Goal: Task Accomplishment & Management: Manage account settings

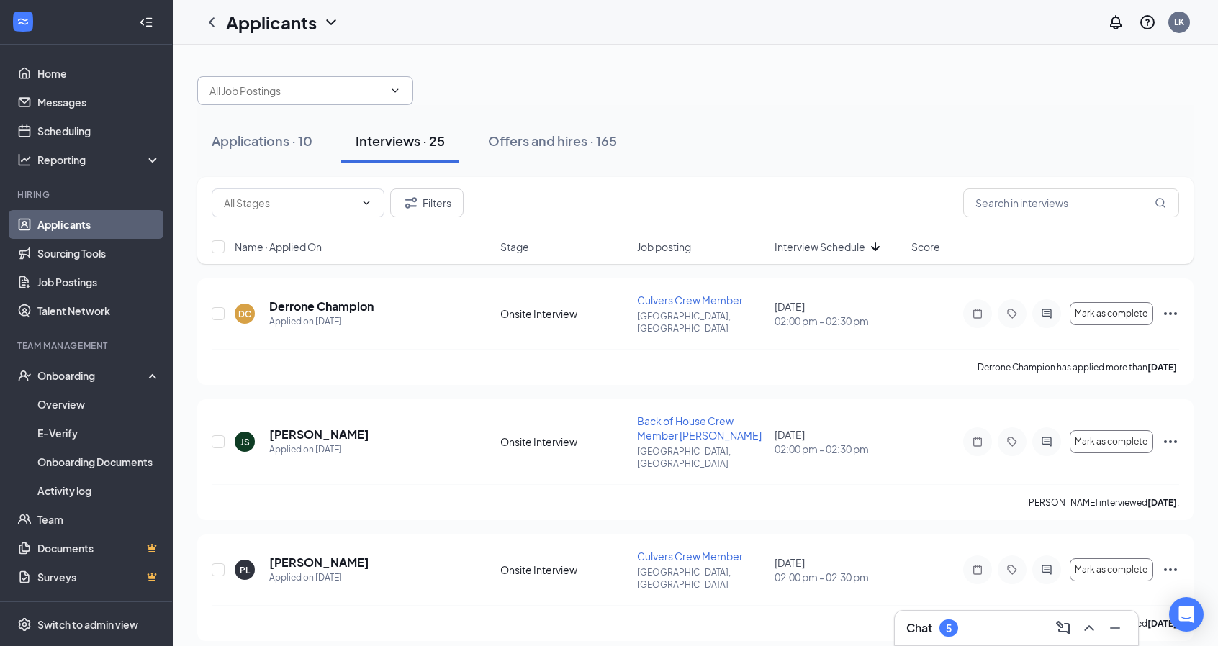
click at [397, 93] on icon "ChevronDown" at bounding box center [395, 91] width 12 height 12
click at [532, 84] on div at bounding box center [695, 83] width 996 height 43
click at [418, 199] on icon "Filter" at bounding box center [410, 202] width 17 height 17
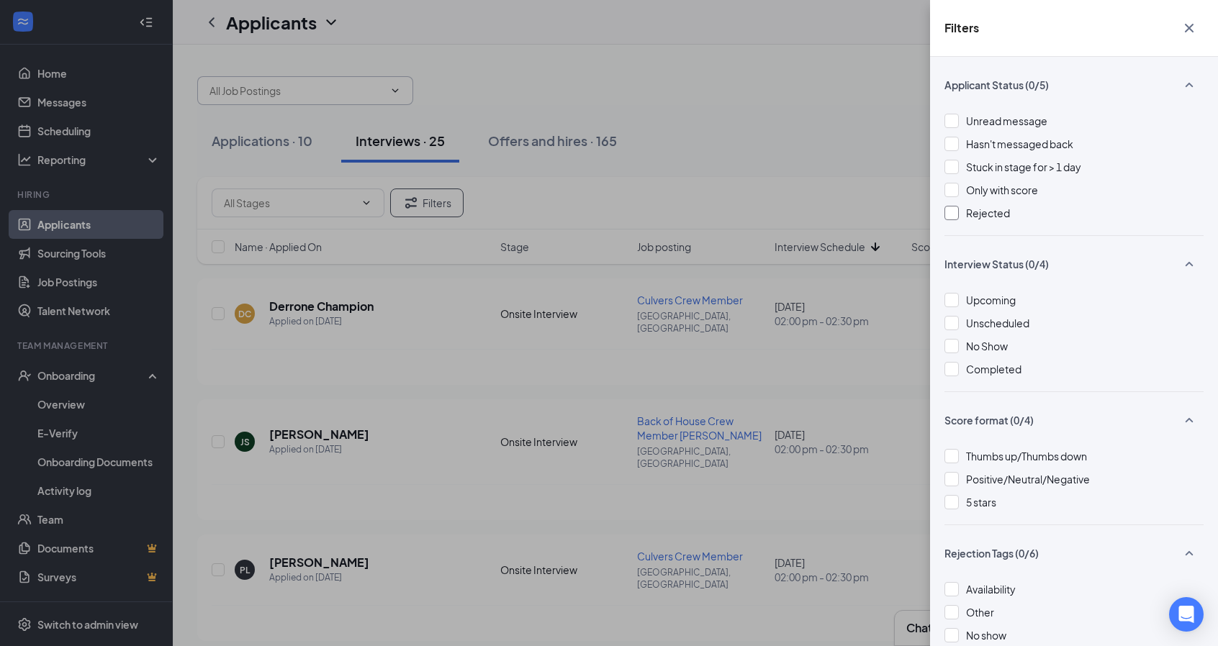
click at [956, 211] on div at bounding box center [952, 213] width 14 height 14
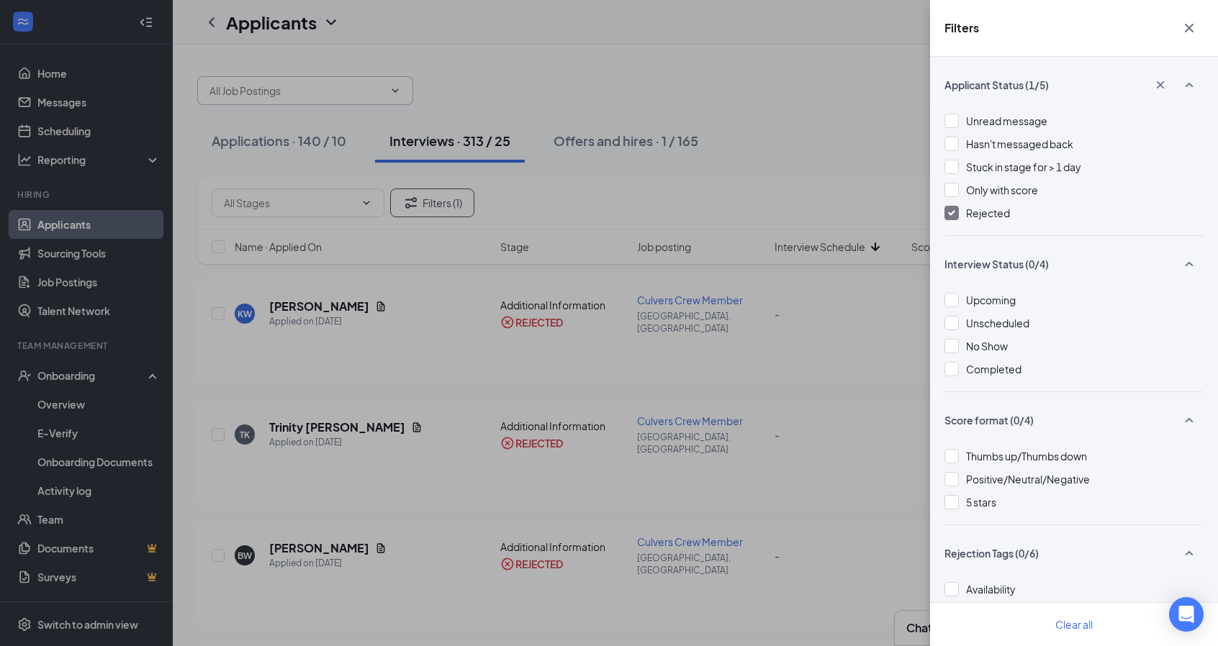
click at [896, 28] on div "Filters Applicant Status (1/5) Unread message Hasn't messaged back Stuck in sta…" at bounding box center [609, 323] width 1218 height 646
click at [1191, 25] on icon "Cross" at bounding box center [1189, 28] width 9 height 9
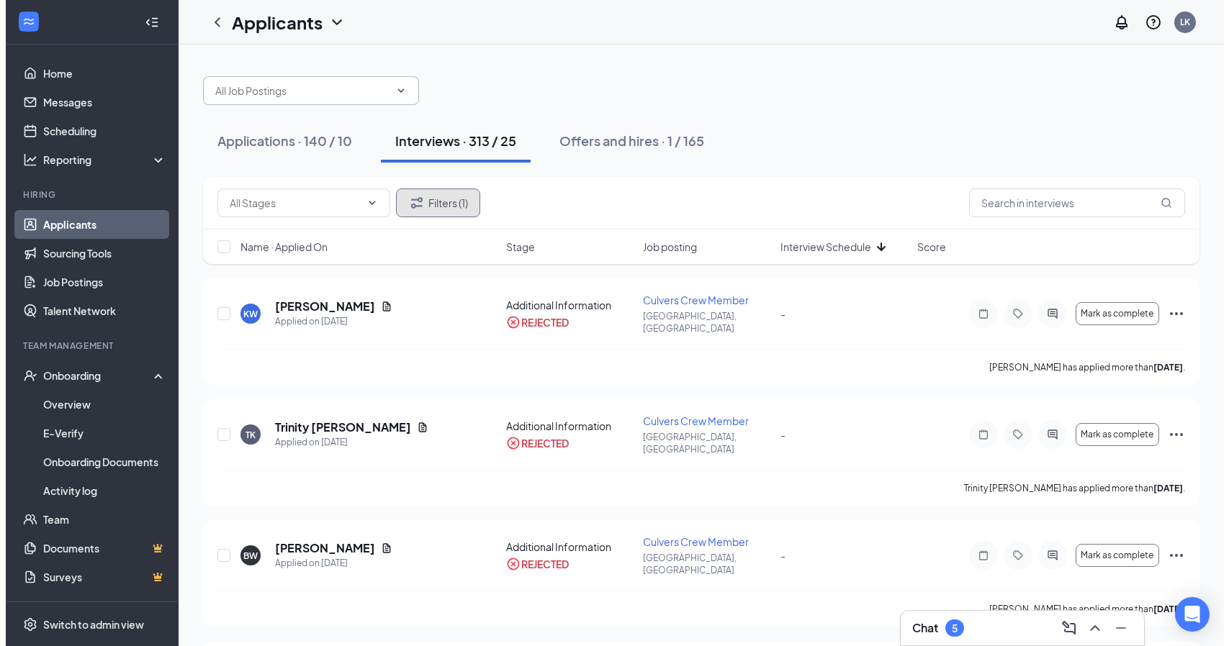
scroll to position [72, 0]
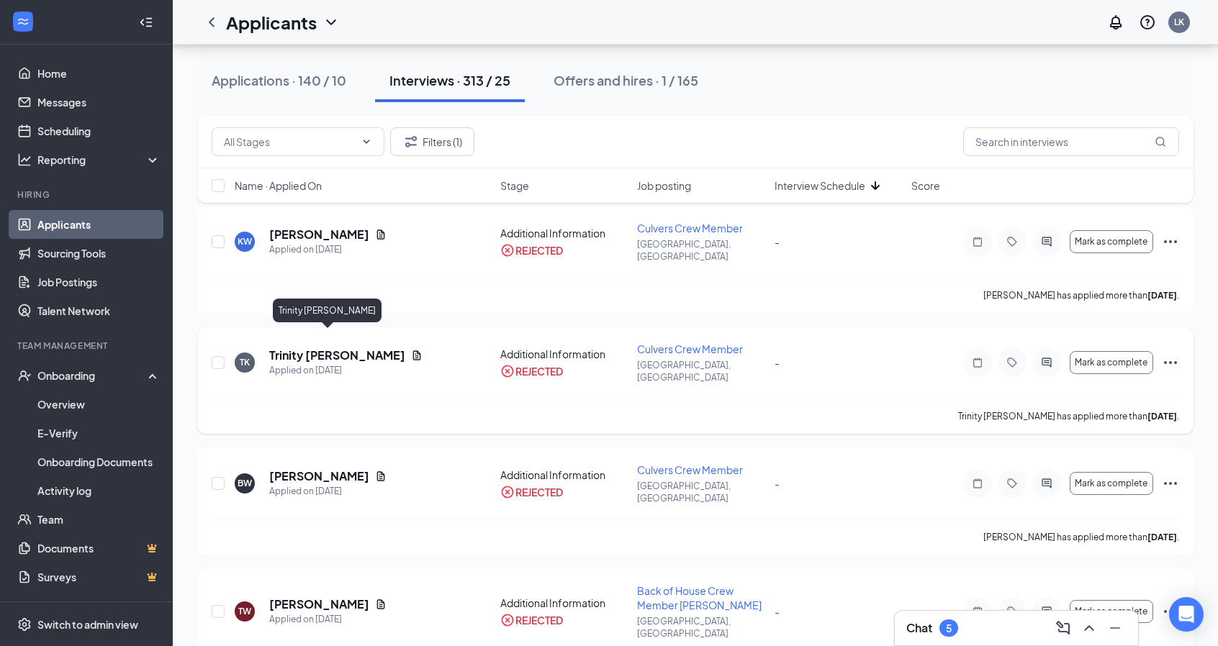
click at [315, 348] on h5 "Trinity [PERSON_NAME]" at bounding box center [337, 356] width 136 height 16
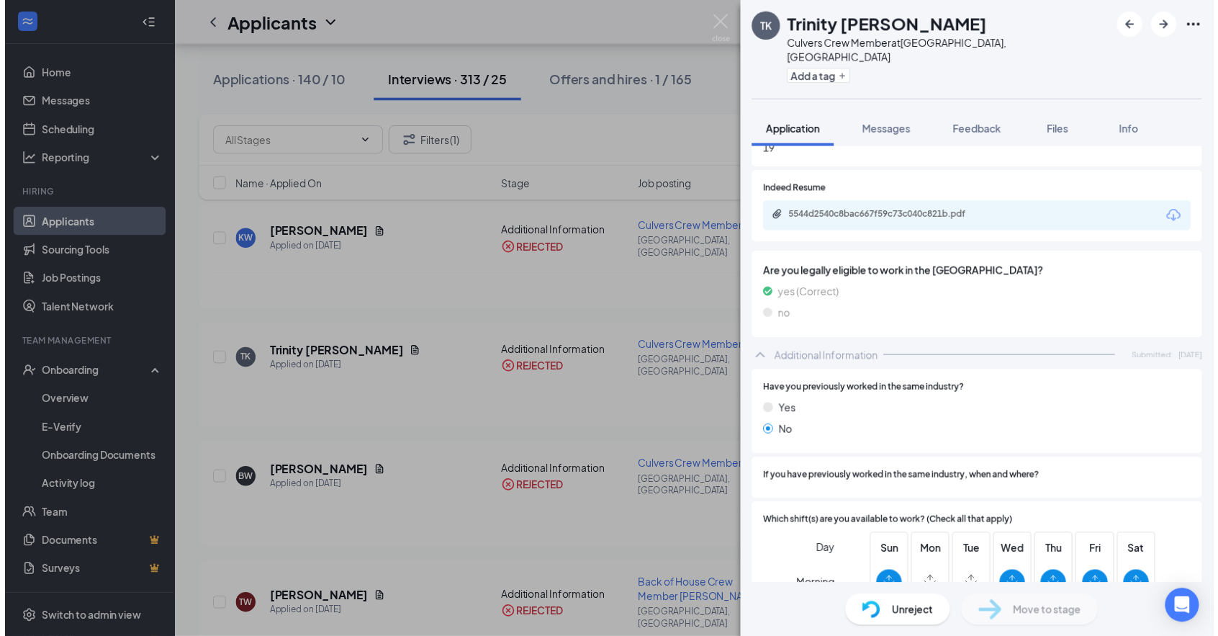
scroll to position [504, 0]
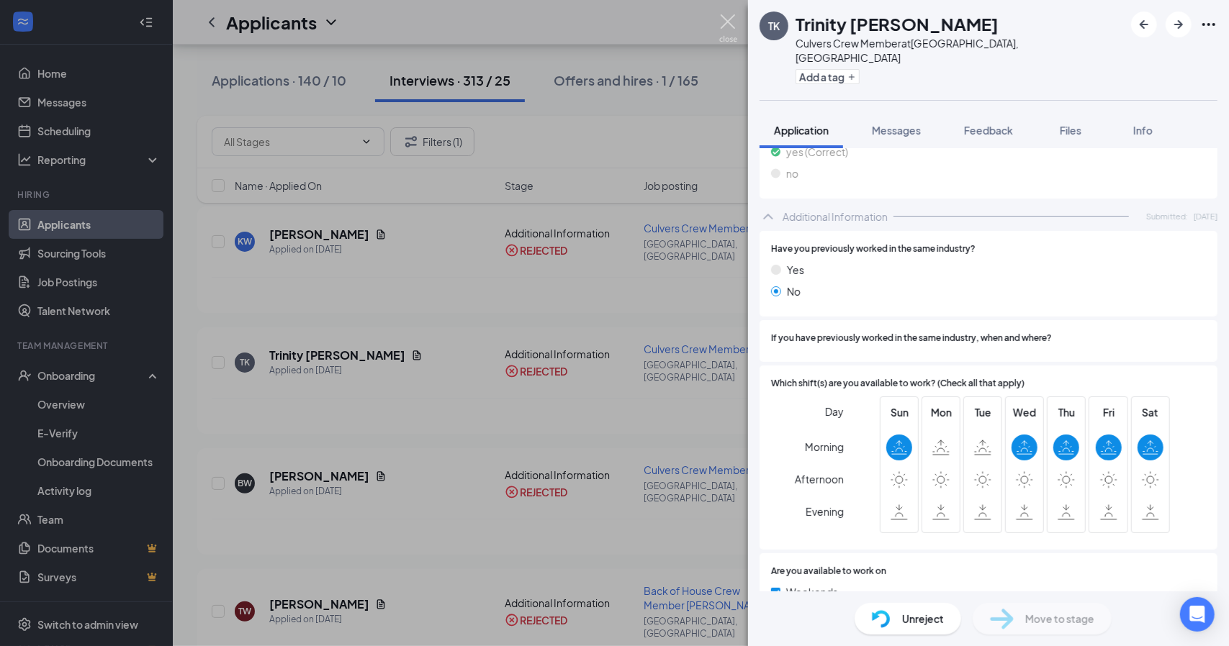
click at [722, 24] on img at bounding box center [728, 28] width 18 height 28
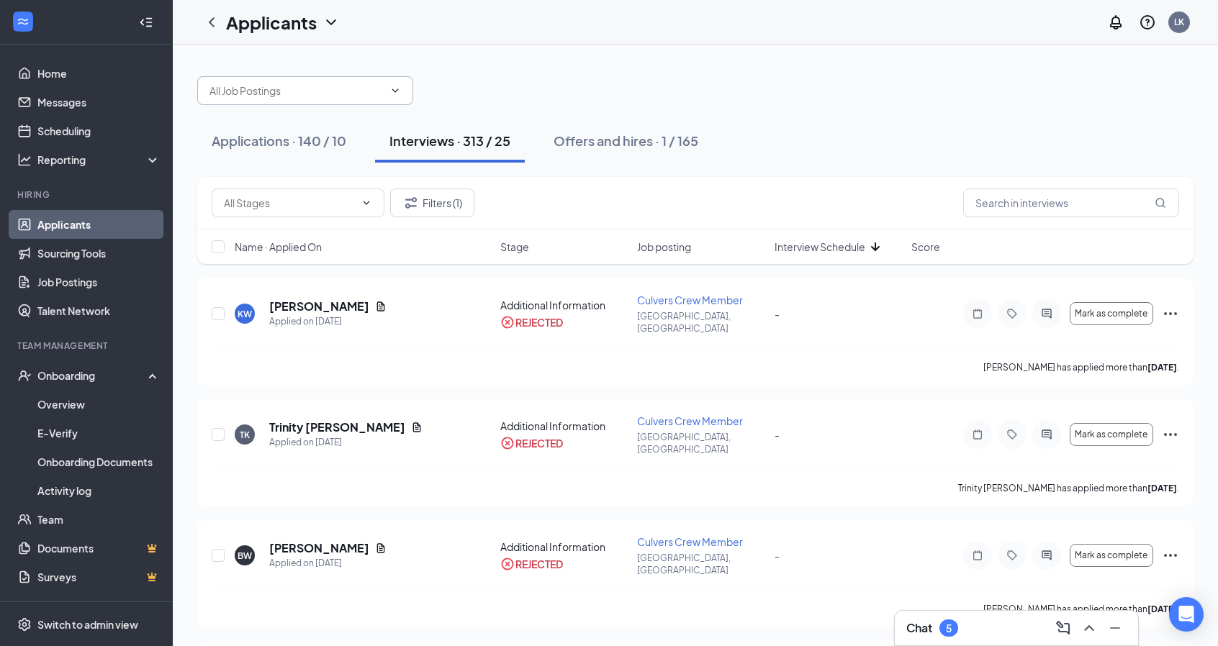
click at [497, 138] on div "Interviews · 313 / 25" at bounding box center [449, 141] width 121 height 18
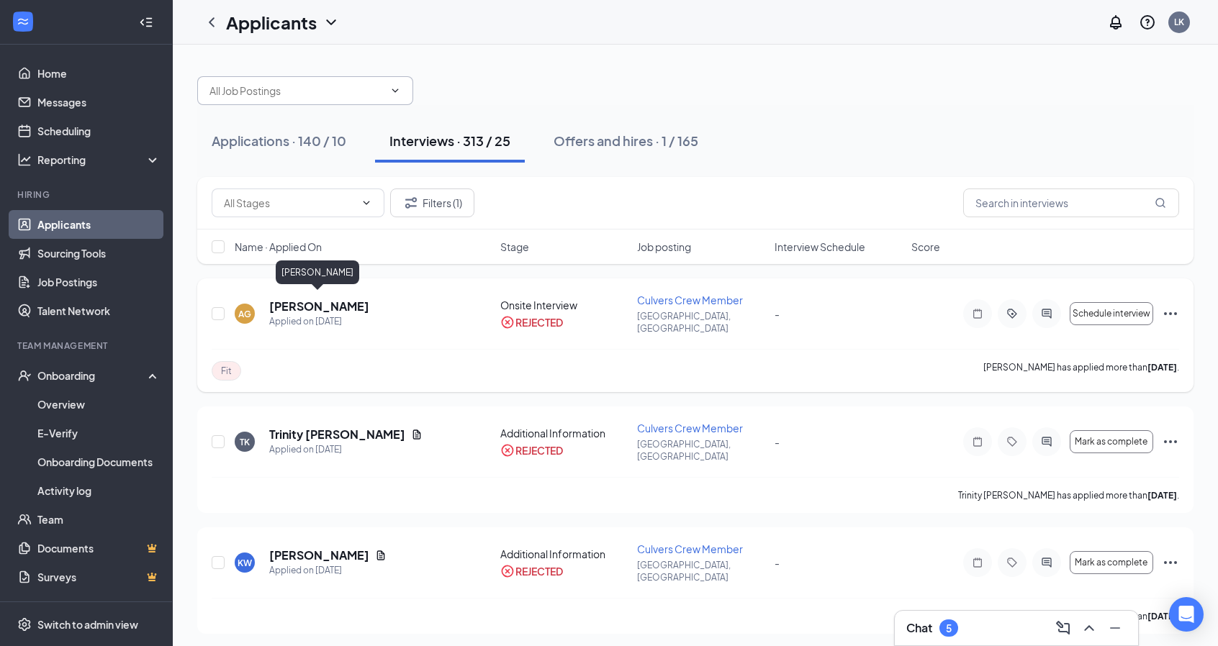
click at [341, 304] on h5 "[PERSON_NAME]" at bounding box center [319, 307] width 100 height 16
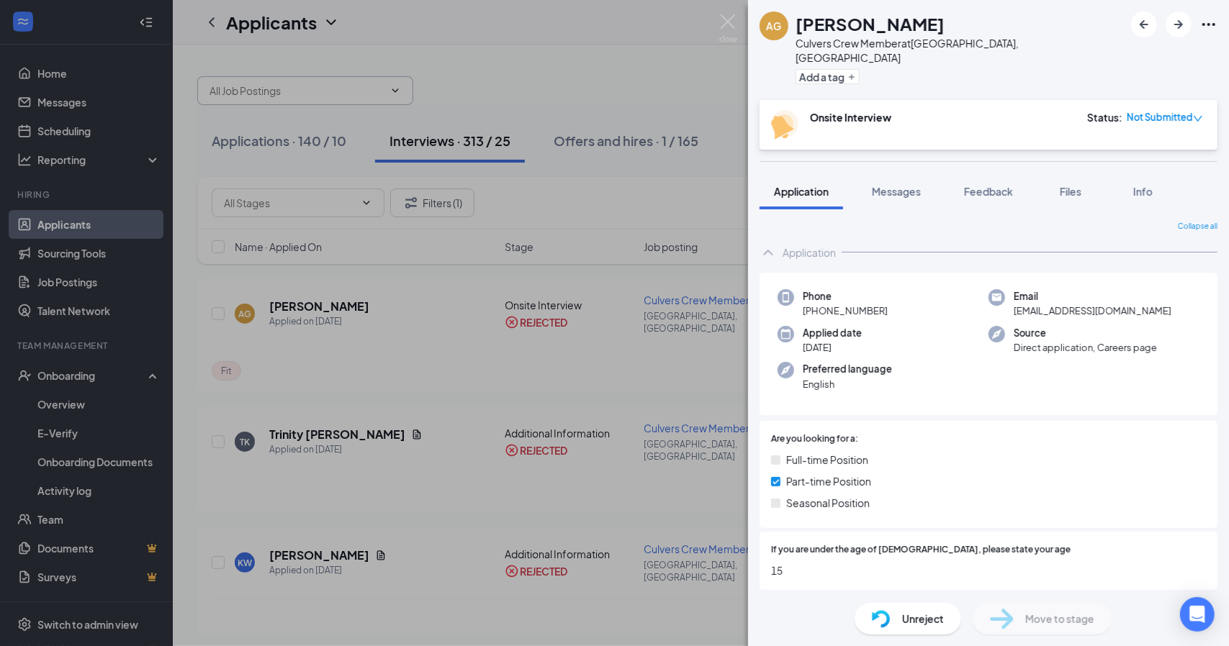
click at [556, 74] on div "AG [PERSON_NAME] Culvers Crew Member at [GEOGRAPHIC_DATA], [GEOGRAPHIC_DATA] Ad…" at bounding box center [614, 323] width 1229 height 646
click at [723, 19] on img at bounding box center [728, 28] width 18 height 28
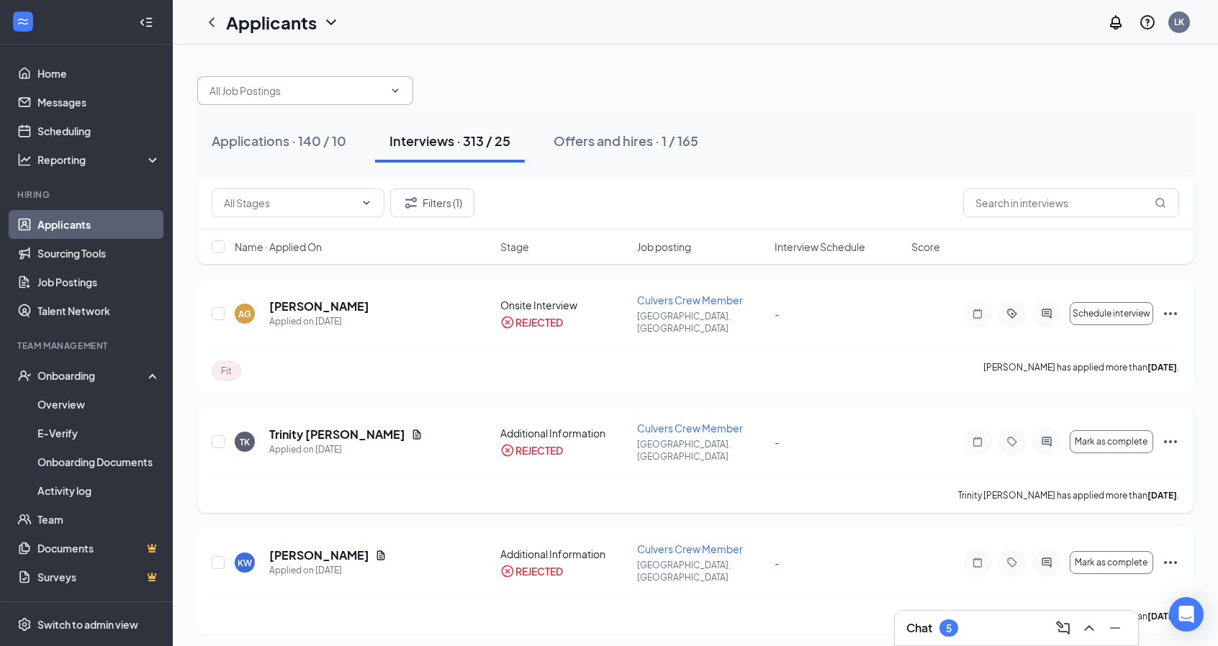
click at [423, 427] on div "TK Trinity [PERSON_NAME] Applied on [DATE]" at bounding box center [363, 442] width 257 height 30
click at [324, 427] on h5 "Trinity [PERSON_NAME]" at bounding box center [337, 435] width 136 height 16
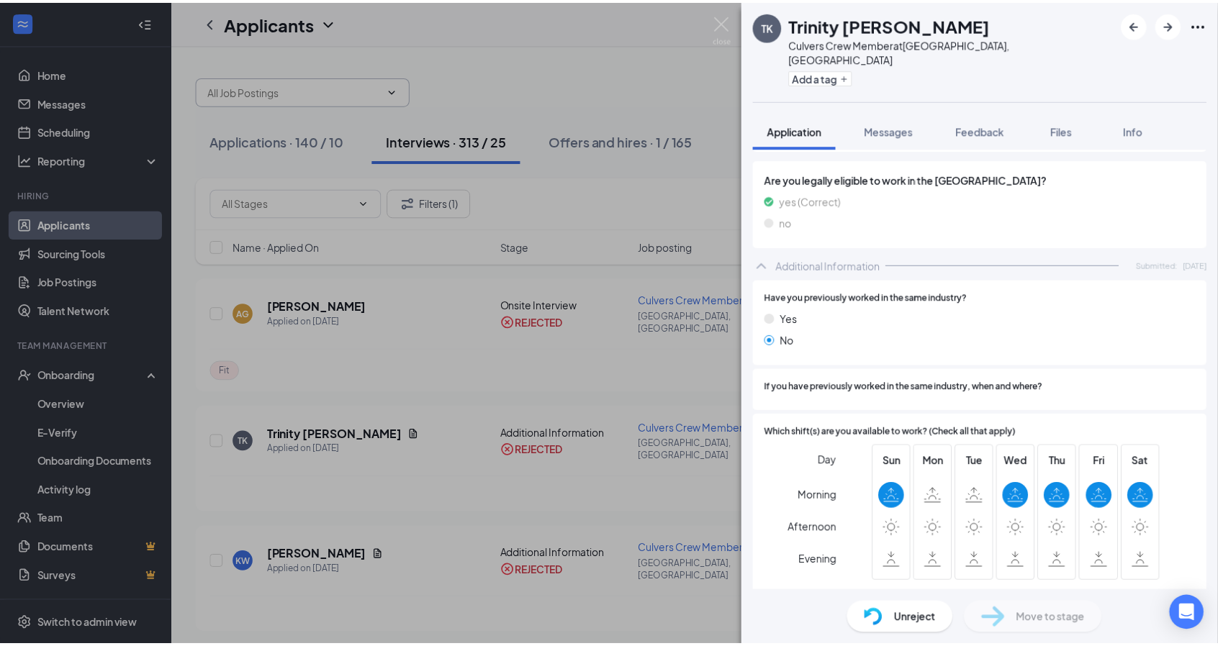
scroll to position [504, 0]
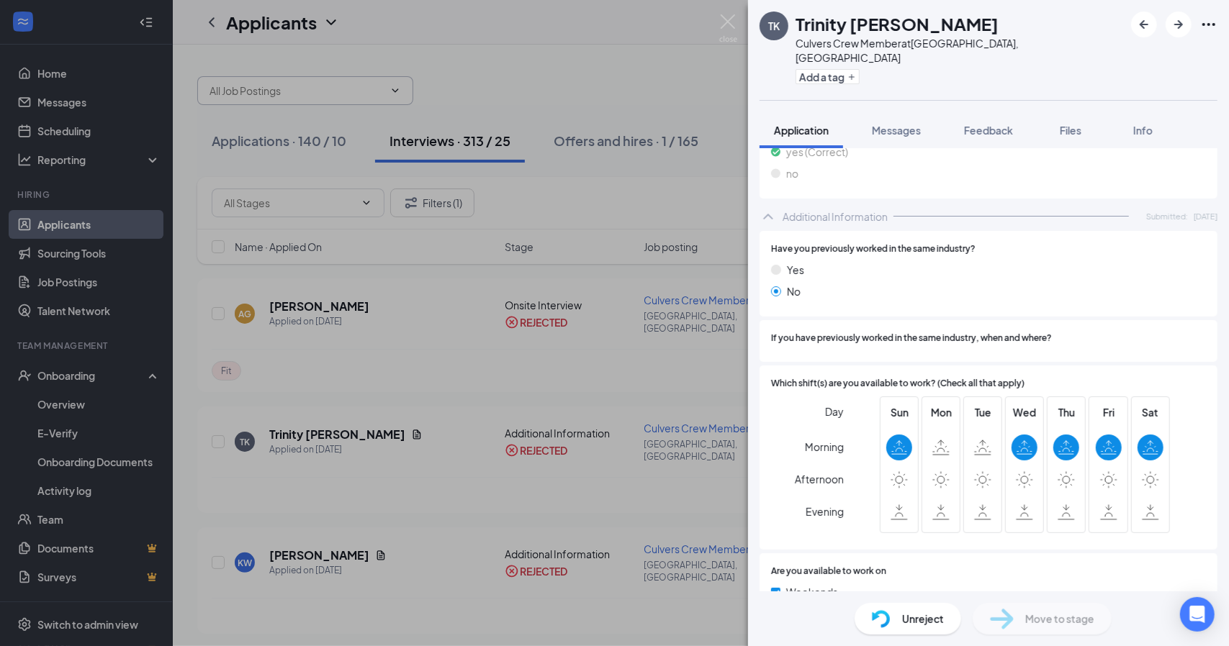
click at [593, 50] on div "TK Trinity [PERSON_NAME] Culvers Crew Member at [GEOGRAPHIC_DATA], [GEOGRAPHIC_…" at bounding box center [614, 323] width 1229 height 646
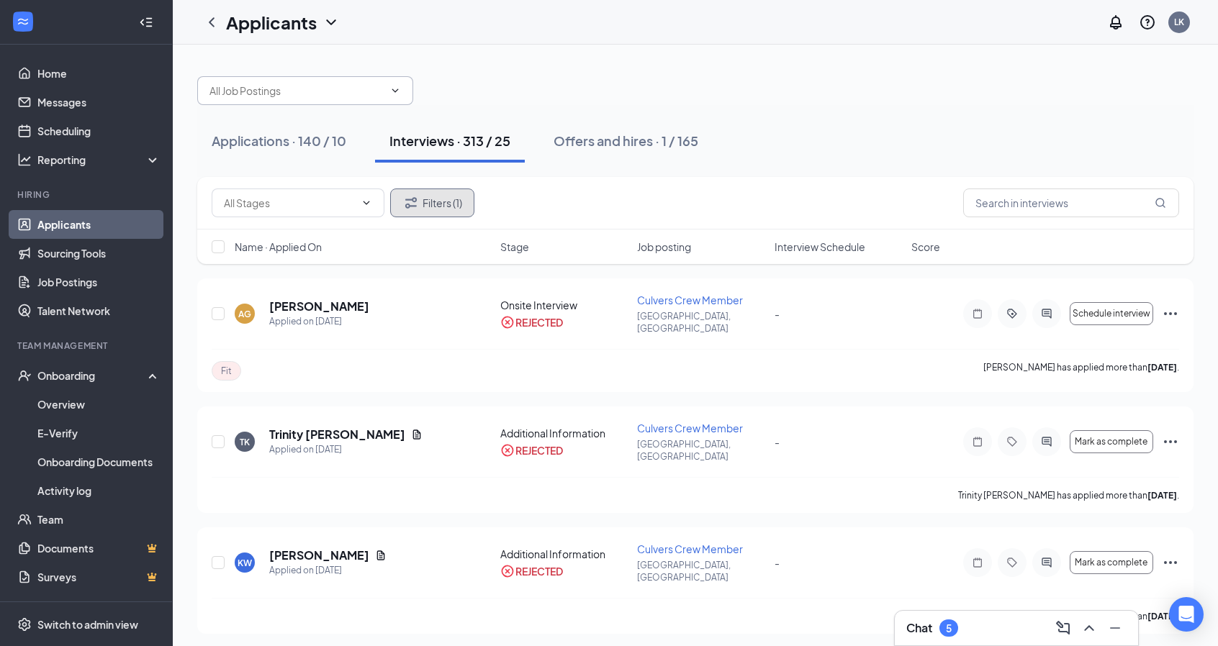
click at [451, 202] on button "Filters (1)" at bounding box center [432, 203] width 84 height 29
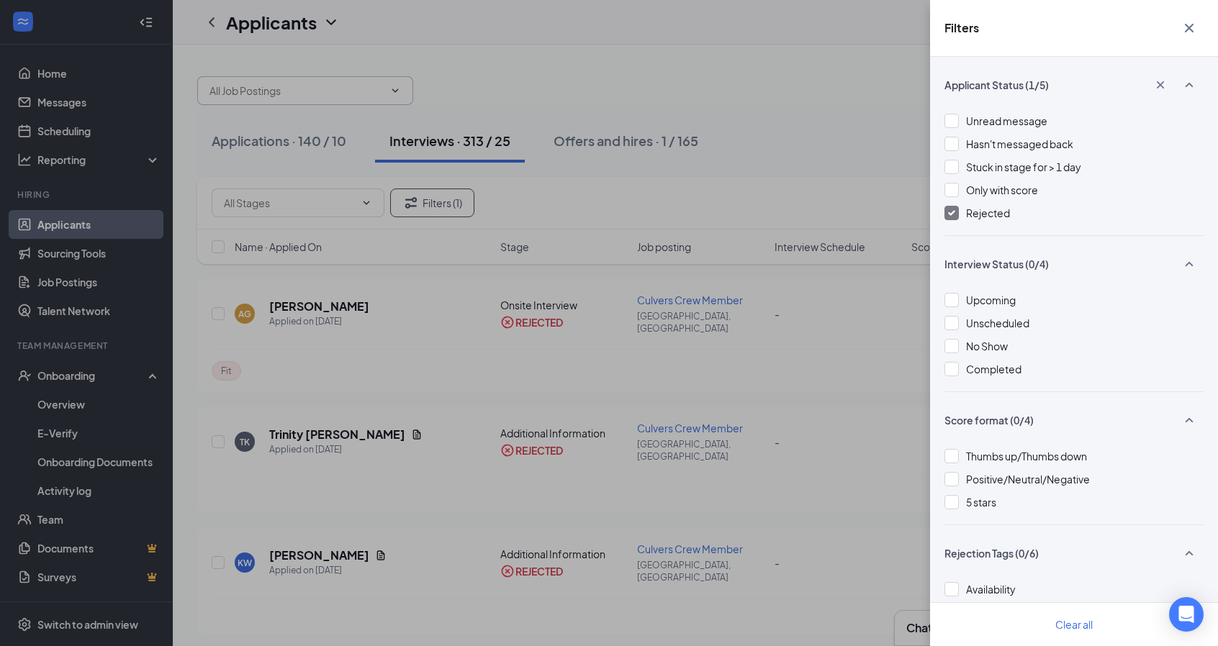
click at [955, 211] on img at bounding box center [951, 213] width 7 height 6
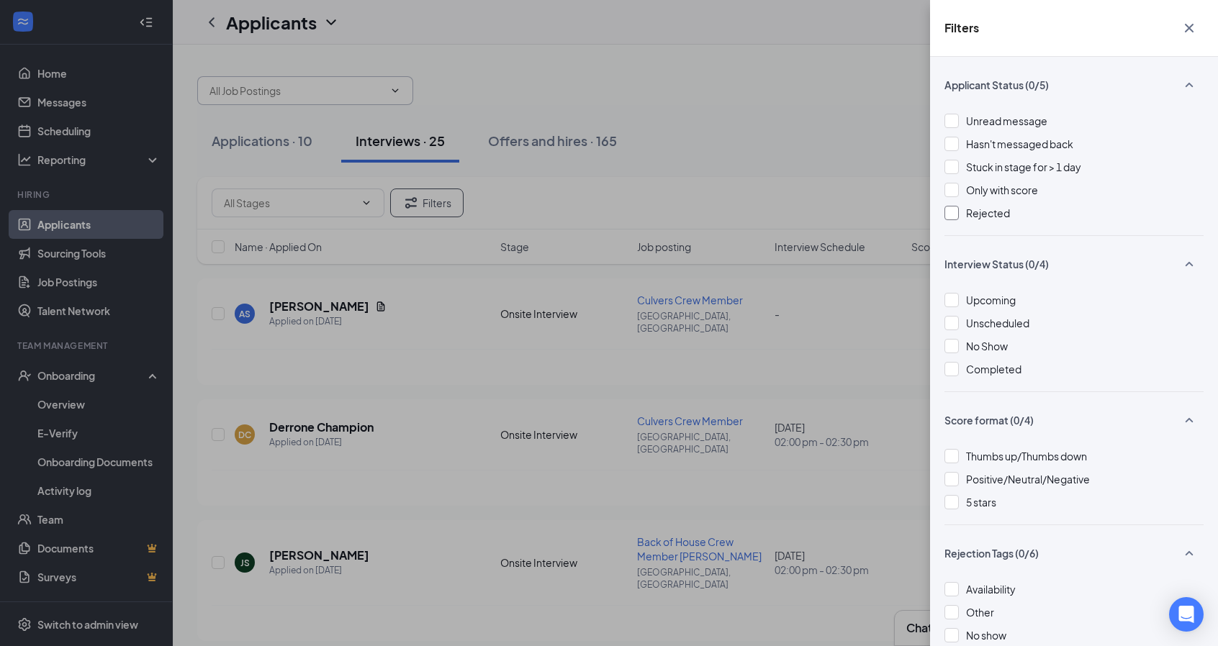
click at [781, 47] on div "Filters Applicant Status (0/5) Unread message Hasn't messaged back Stuck in sta…" at bounding box center [609, 323] width 1218 height 646
click at [1194, 29] on icon "Cross" at bounding box center [1189, 27] width 17 height 17
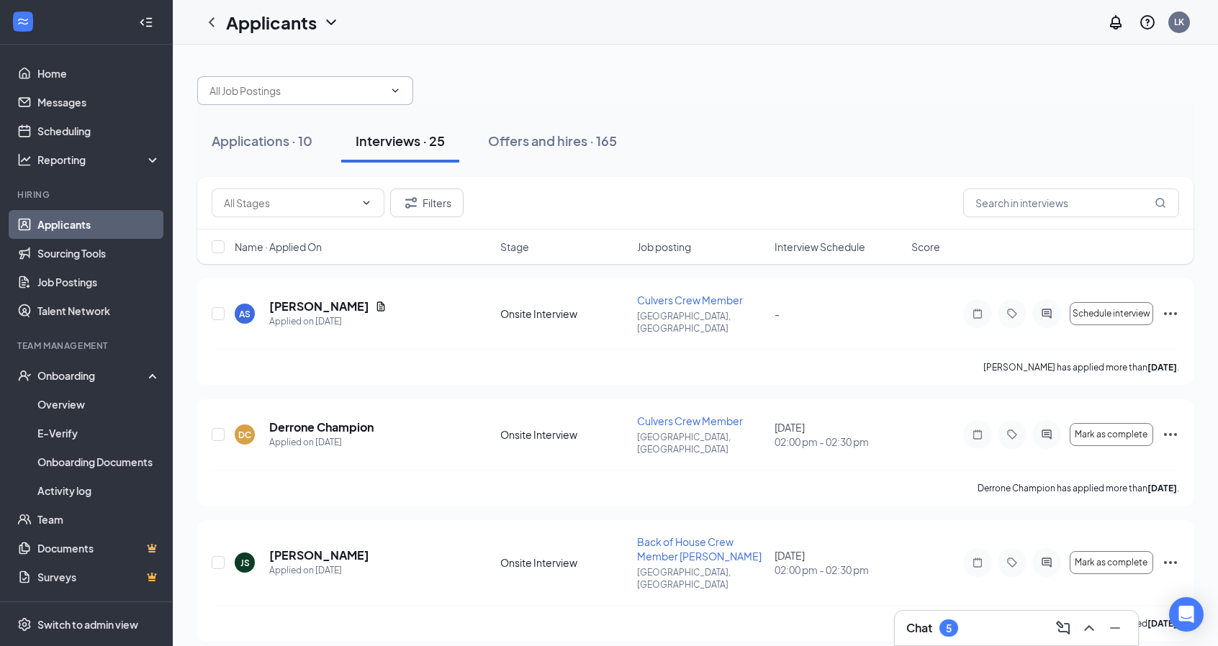
click at [784, 246] on span "Interview Schedule" at bounding box center [820, 247] width 91 height 14
click at [540, 146] on div "Offers and hires · 165" at bounding box center [552, 141] width 129 height 18
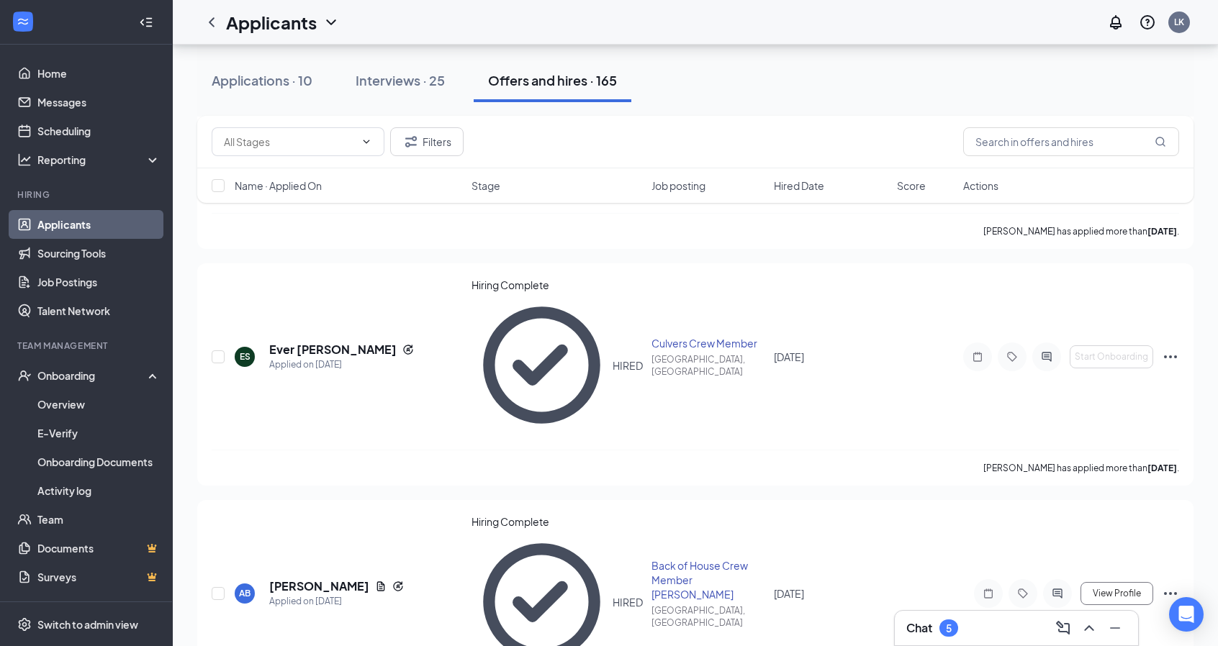
scroll to position [504, 0]
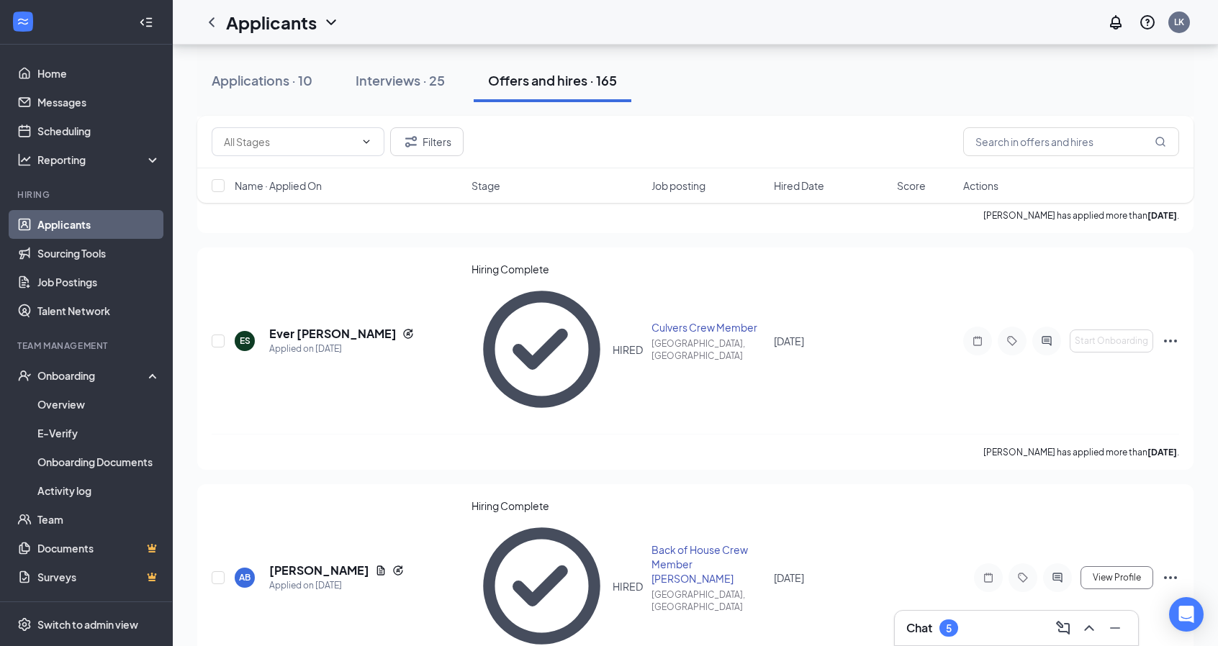
click at [891, 33] on div "Applicants LK" at bounding box center [695, 22] width 1045 height 45
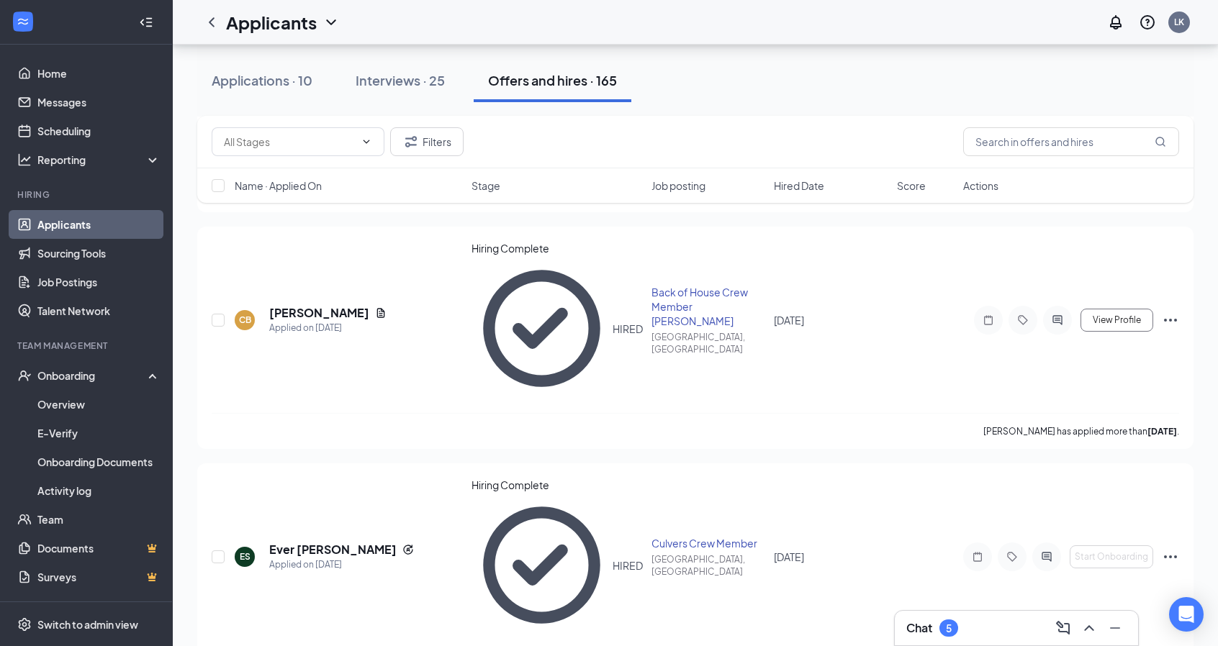
scroll to position [0, 0]
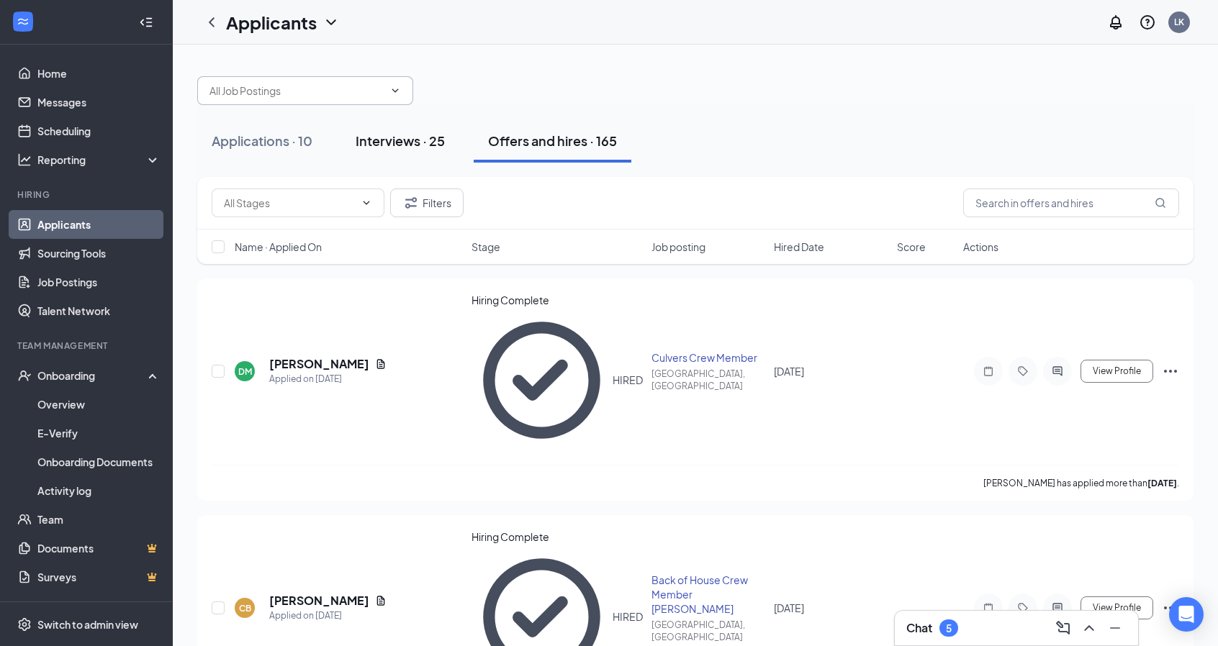
click at [428, 144] on div "Interviews · 25" at bounding box center [400, 141] width 89 height 18
